Goal: Task Accomplishment & Management: Use online tool/utility

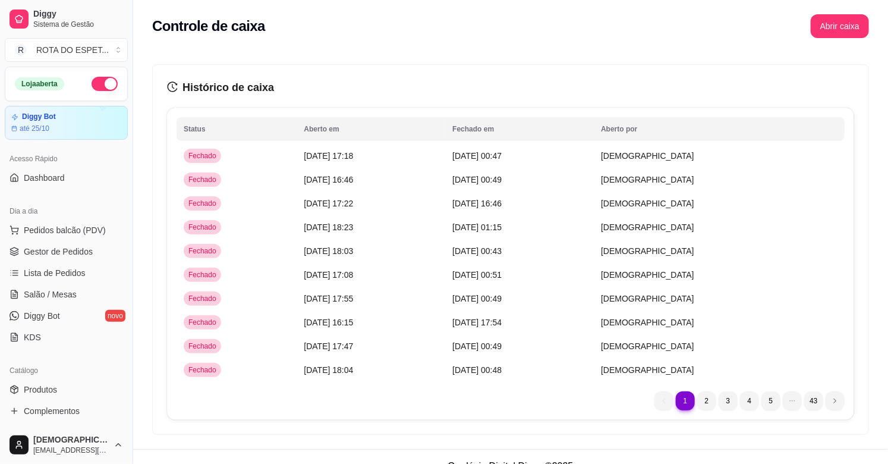
scroll to position [325, 0]
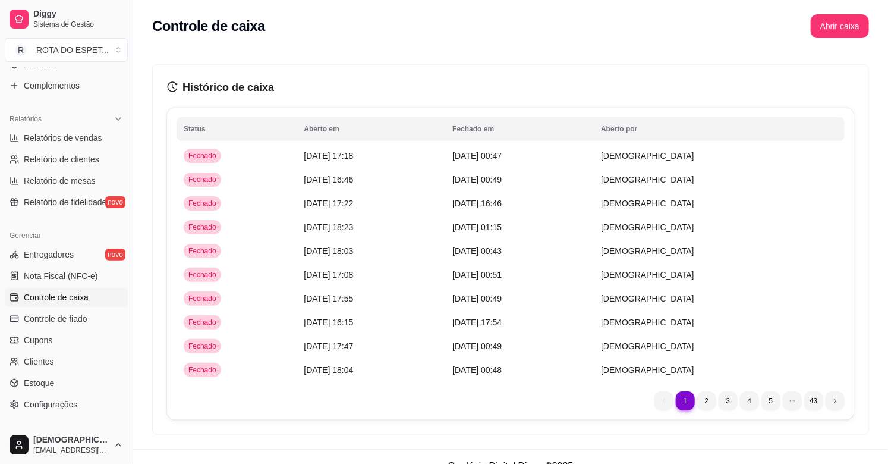
click at [569, 18] on div "Controle de caixa Abrir caixa" at bounding box center [510, 26] width 717 height 24
click at [814, 25] on button "Abrir caixa" at bounding box center [840, 26] width 58 height 24
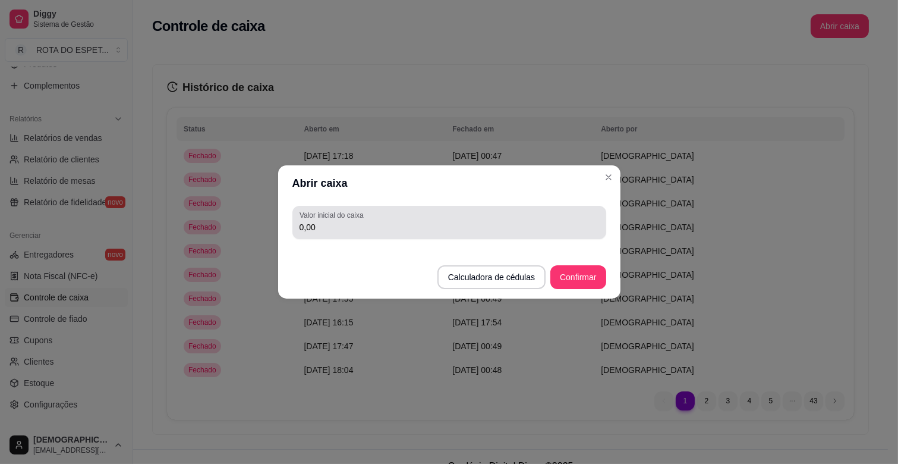
click at [399, 226] on input "0,00" at bounding box center [450, 227] width 300 height 12
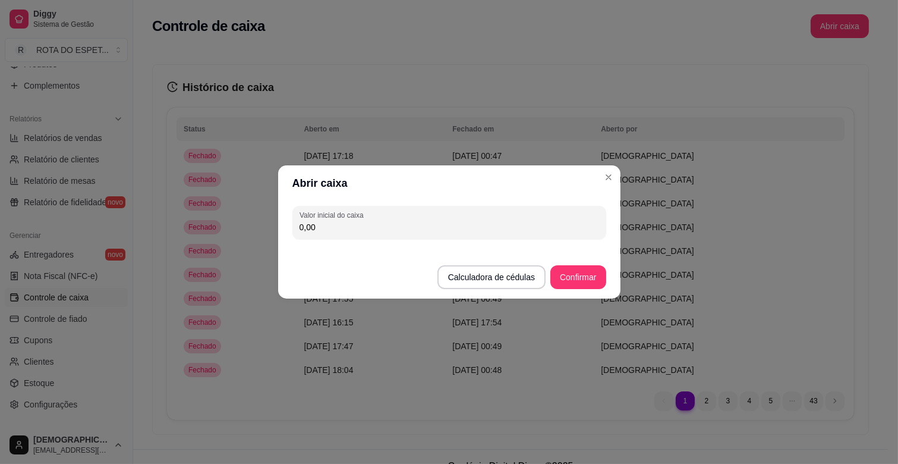
click at [399, 226] on input "0,00" at bounding box center [450, 227] width 300 height 12
type input "200,00"
click at [578, 275] on button "Confirmar" at bounding box center [578, 277] width 54 height 23
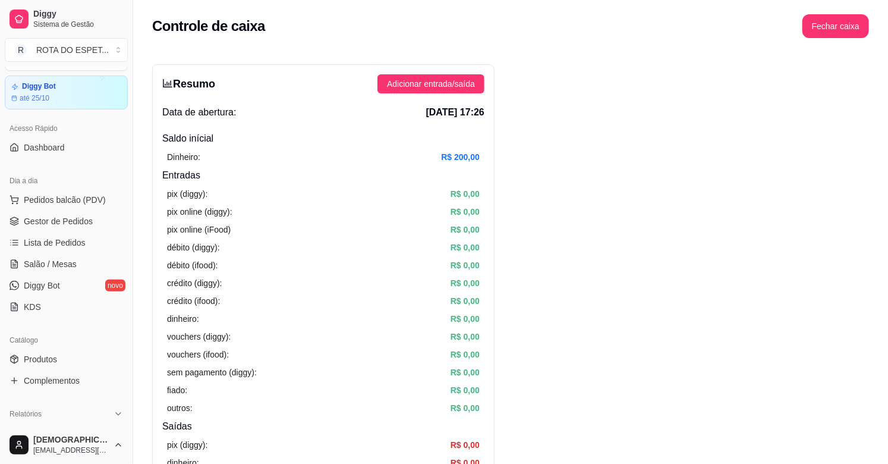
scroll to position [0, 0]
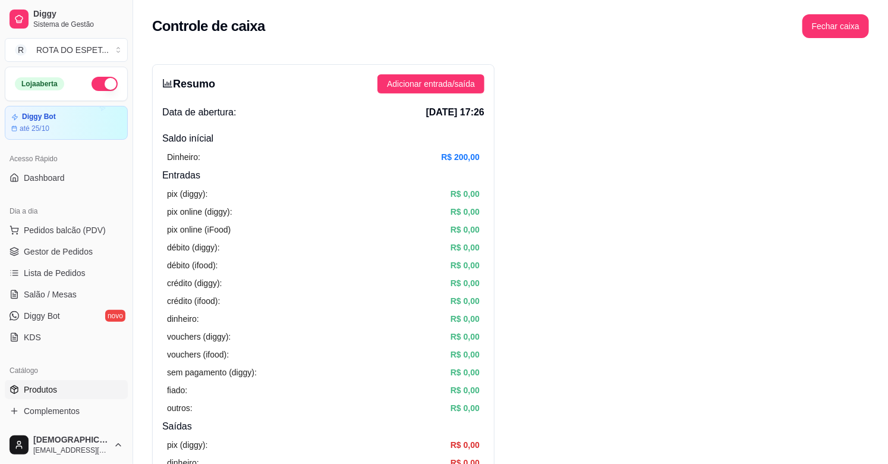
click at [67, 393] on link "Produtos" at bounding box center [66, 389] width 123 height 19
